Goal: Transaction & Acquisition: Purchase product/service

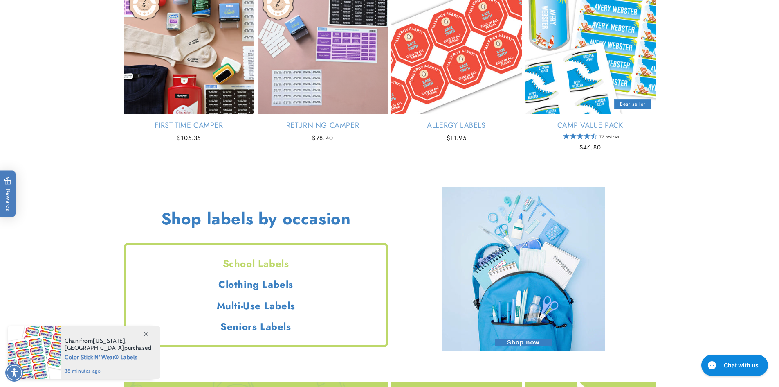
scroll to position [655, 0]
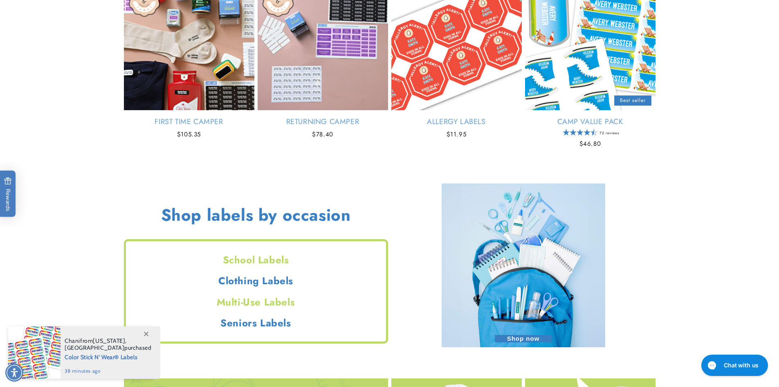
click at [279, 297] on h2 "Multi-Use Labels" at bounding box center [256, 301] width 260 height 13
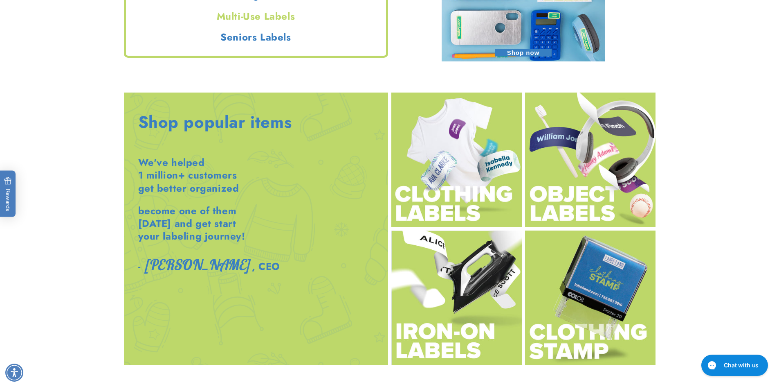
scroll to position [941, 0]
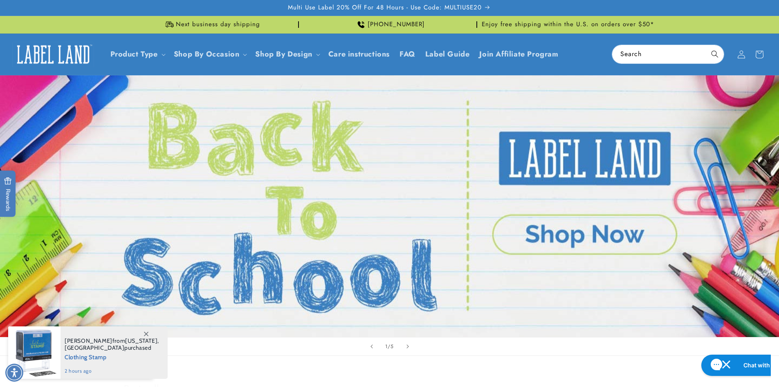
click at [148, 330] on span at bounding box center [146, 333] width 15 height 15
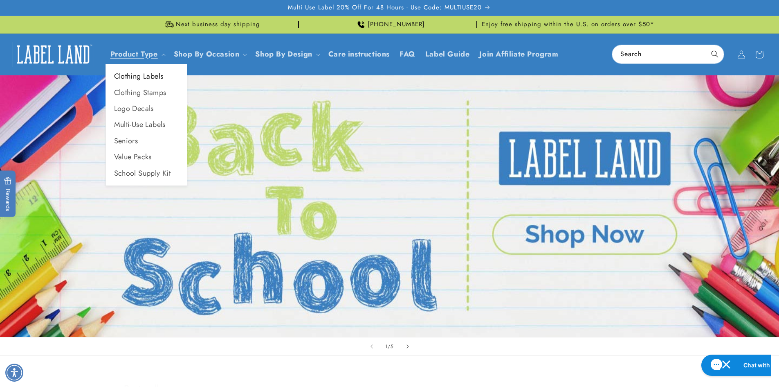
click at [157, 73] on link "Clothing Labels" at bounding box center [146, 76] width 81 height 16
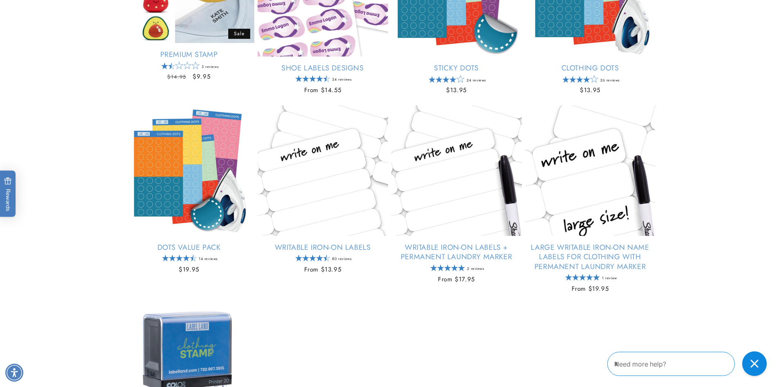
scroll to position [409, 0]
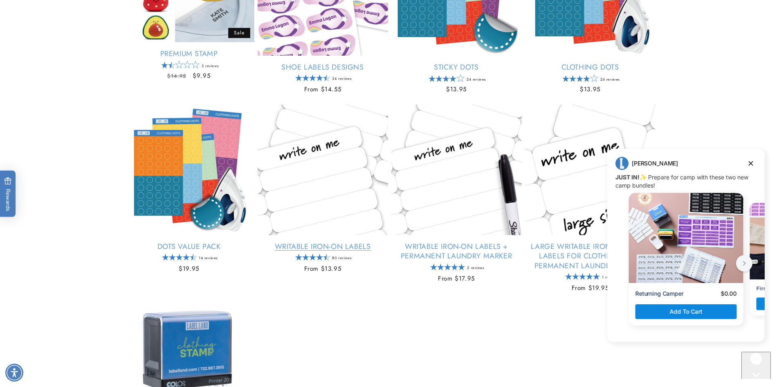
click at [342, 247] on link "Writable Iron-On Labels" at bounding box center [323, 246] width 130 height 9
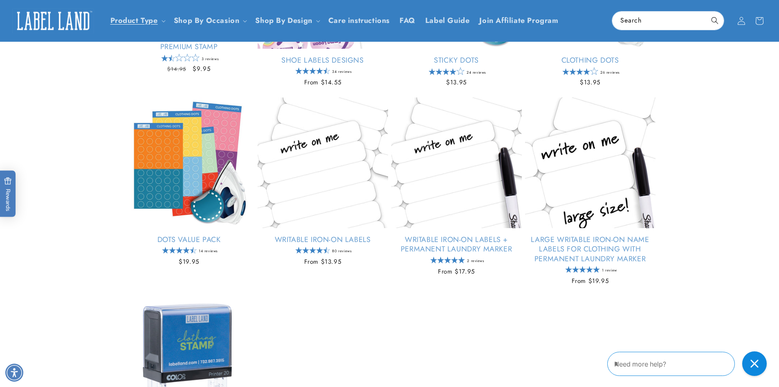
scroll to position [409, 0]
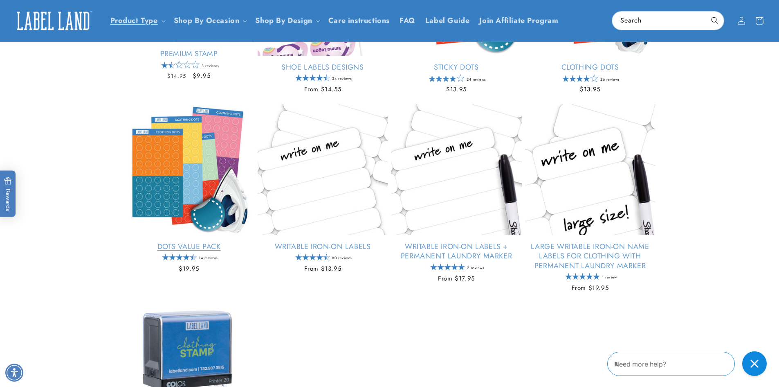
click at [202, 242] on link "Dots Value Pack" at bounding box center [189, 246] width 130 height 9
